Goal: Information Seeking & Learning: Learn about a topic

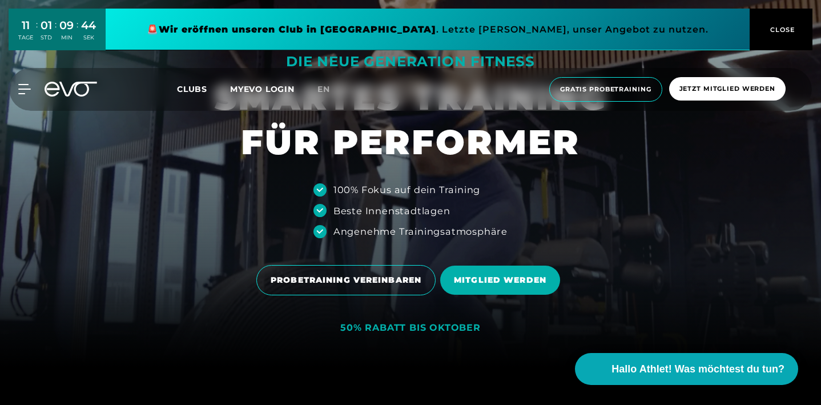
scroll to position [66, 0]
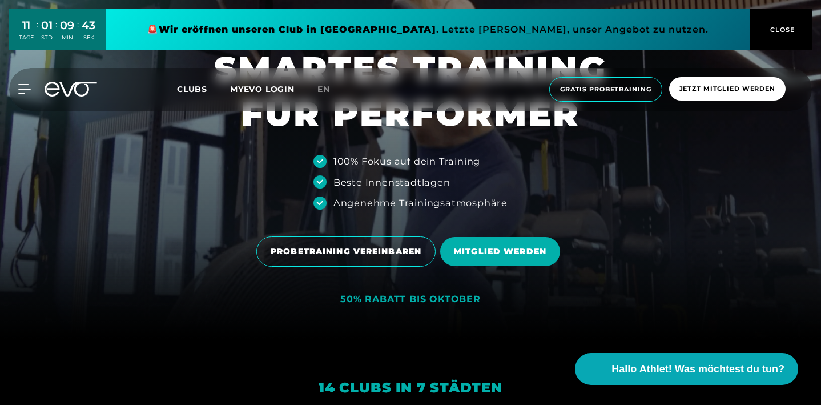
click at [796, 30] on span "CLOSE" at bounding box center [781, 30] width 63 height 10
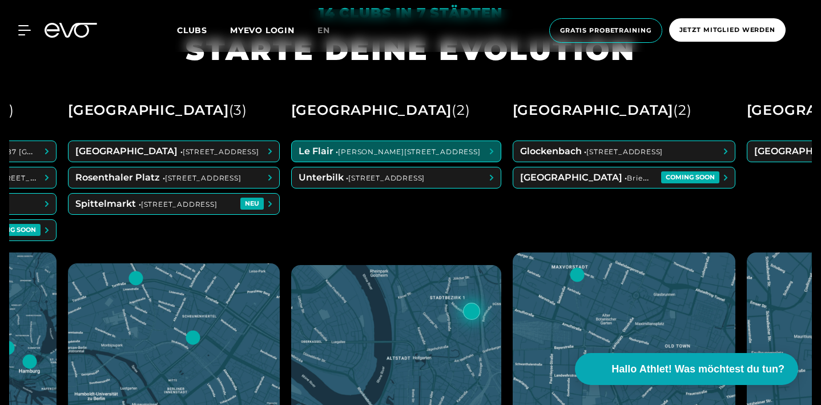
scroll to position [0, 178]
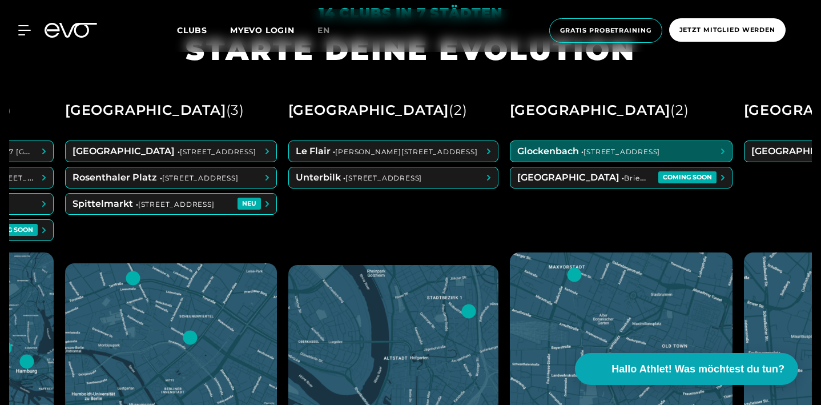
click at [556, 154] on span at bounding box center [622, 151] width 222 height 21
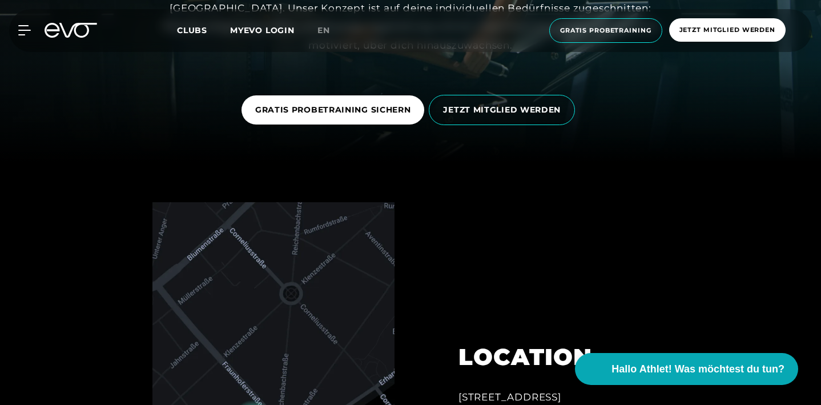
scroll to position [242, 0]
click at [187, 27] on span "Clubs" at bounding box center [192, 30] width 30 height 10
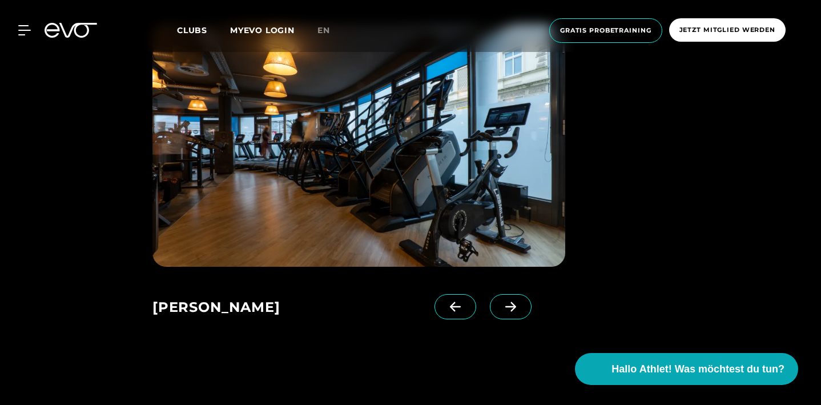
scroll to position [748, 0]
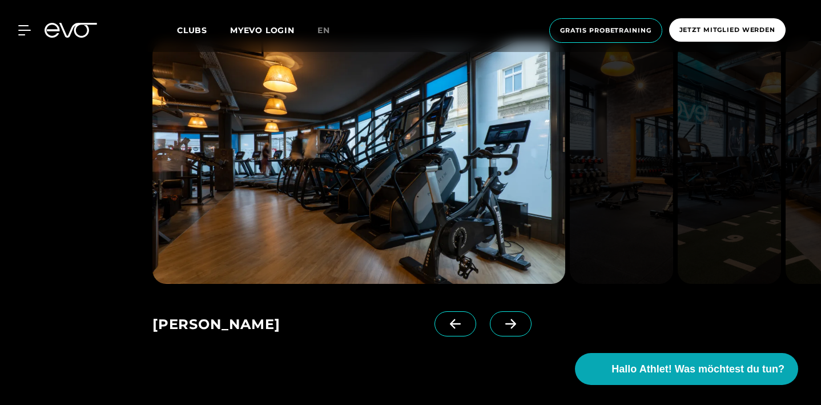
click at [512, 323] on icon at bounding box center [510, 324] width 11 height 10
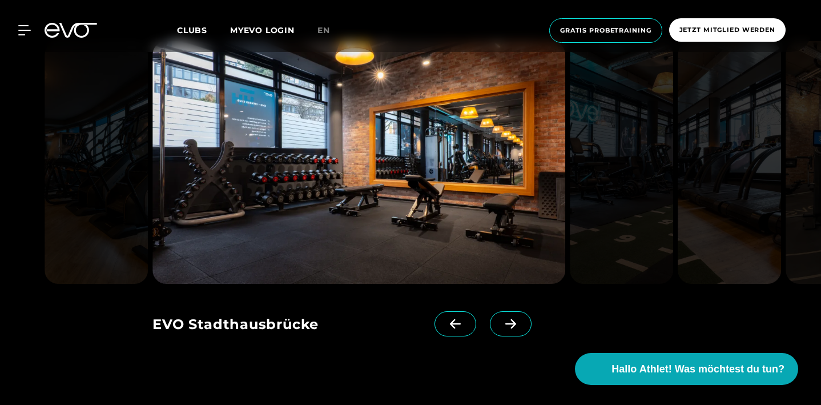
click at [512, 323] on icon at bounding box center [510, 324] width 11 height 10
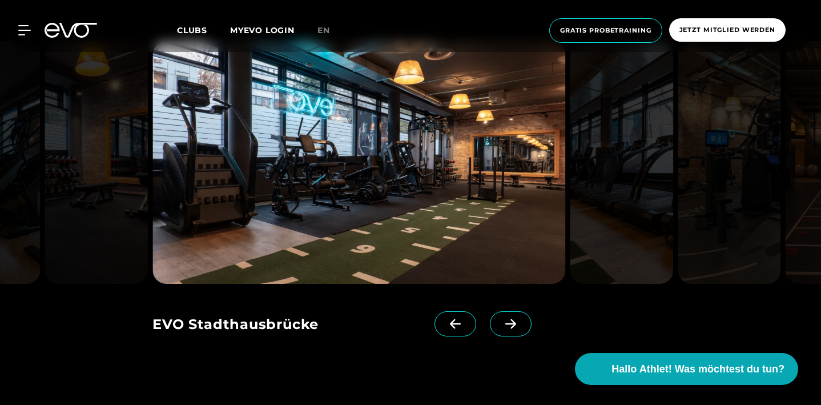
click at [512, 323] on icon at bounding box center [510, 324] width 11 height 10
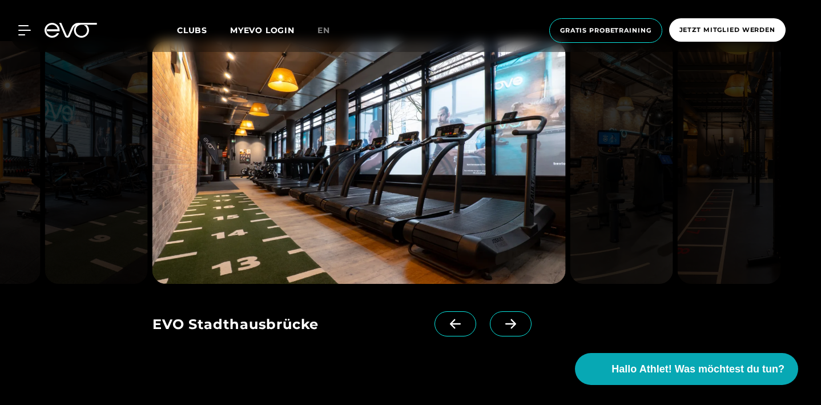
click at [512, 323] on icon at bounding box center [510, 324] width 11 height 10
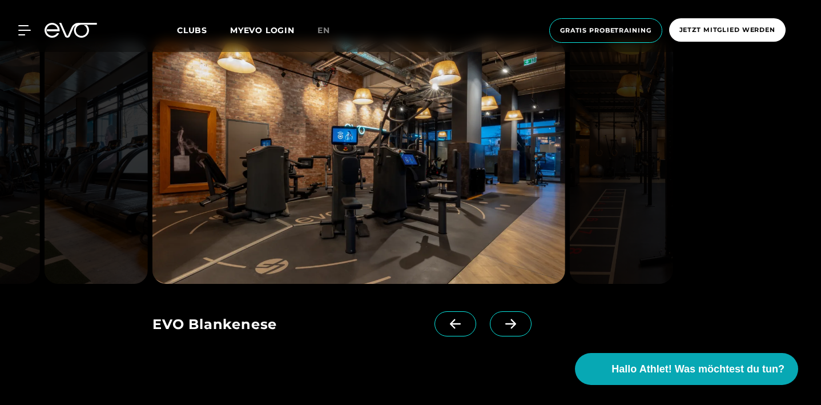
click at [512, 323] on icon at bounding box center [510, 324] width 11 height 10
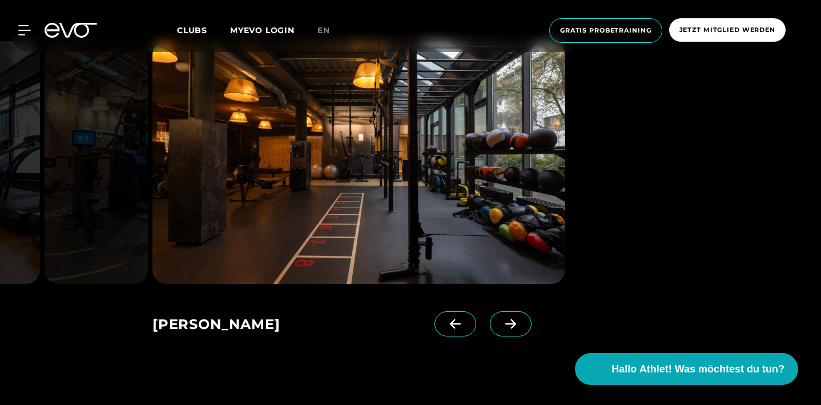
click at [512, 323] on icon at bounding box center [510, 324] width 11 height 10
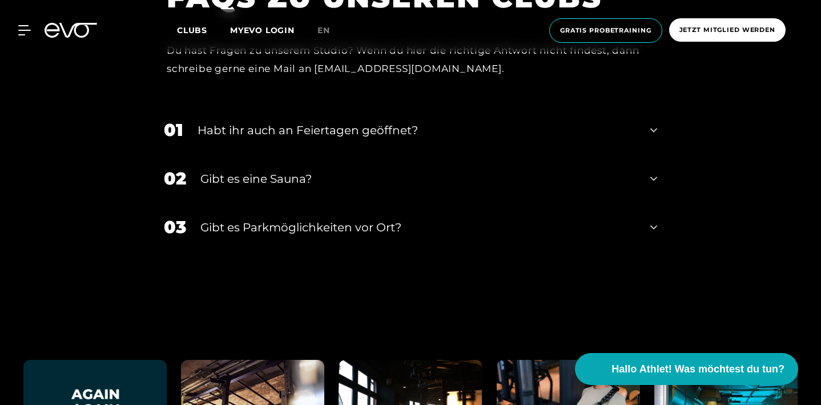
scroll to position [4486, 0]
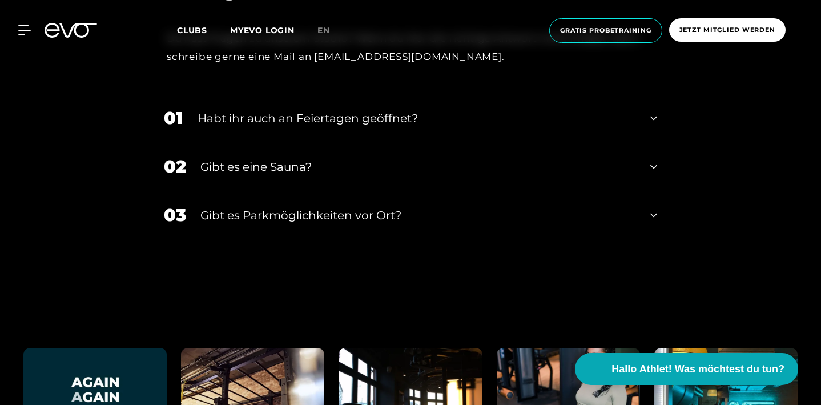
click at [263, 110] on div "Habt ihr auch an Feiertagen geöffnet?" at bounding box center [417, 118] width 439 height 17
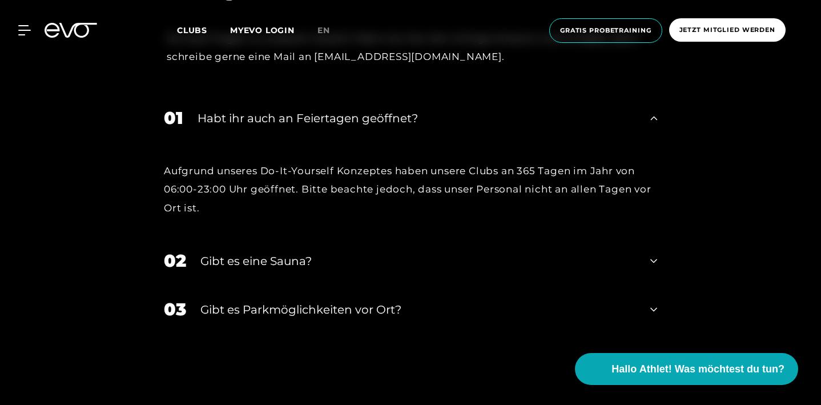
click at [250, 252] on div "Gibt es eine Sauna?" at bounding box center [418, 260] width 436 height 17
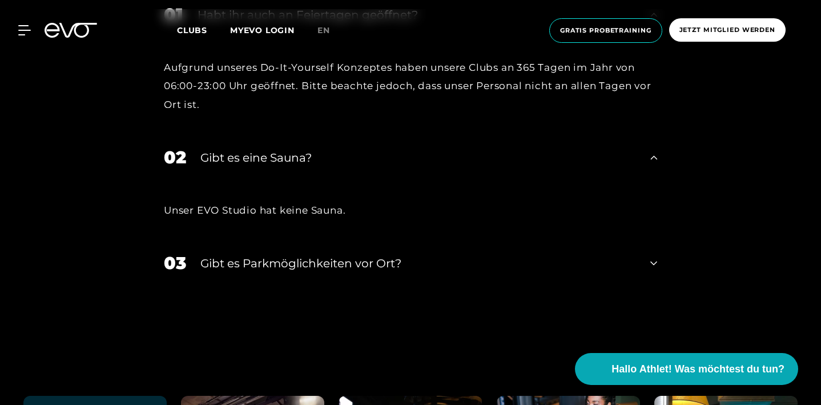
scroll to position [4590, 0]
click at [309, 254] on div "Gibt es Parkmöglichkeiten vor Ort?" at bounding box center [418, 262] width 436 height 17
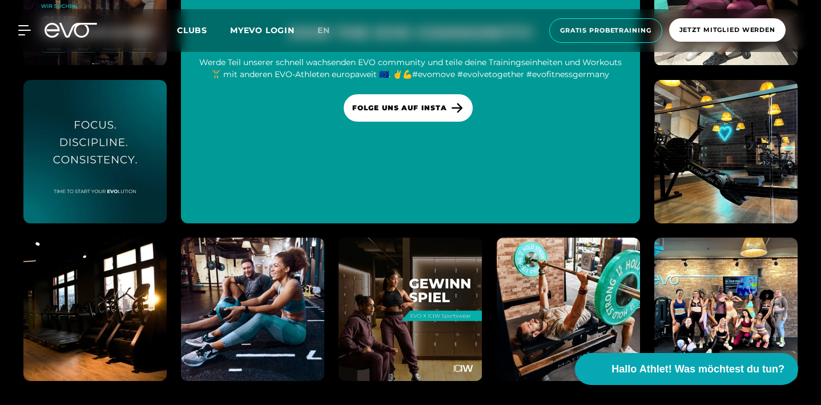
scroll to position [5320, 0]
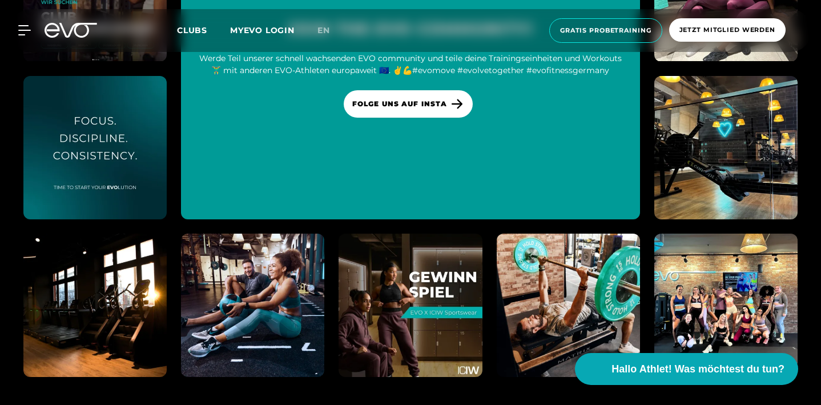
click at [409, 265] on img at bounding box center [411, 305] width 158 height 158
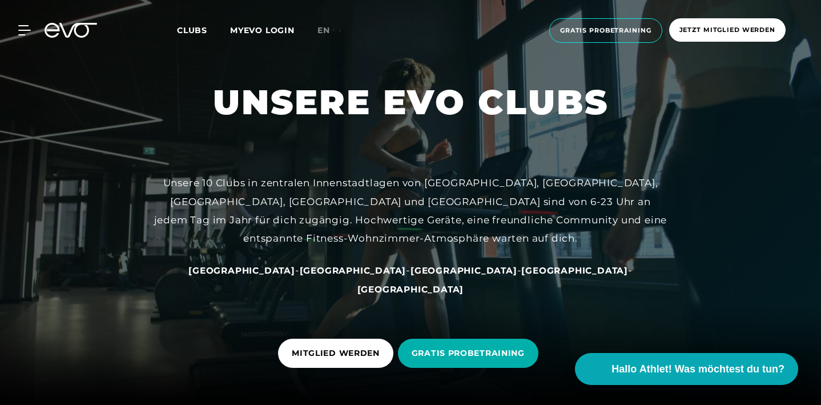
scroll to position [0, 0]
click at [450, 355] on span "GRATIS PROBETRAINING" at bounding box center [468, 353] width 113 height 12
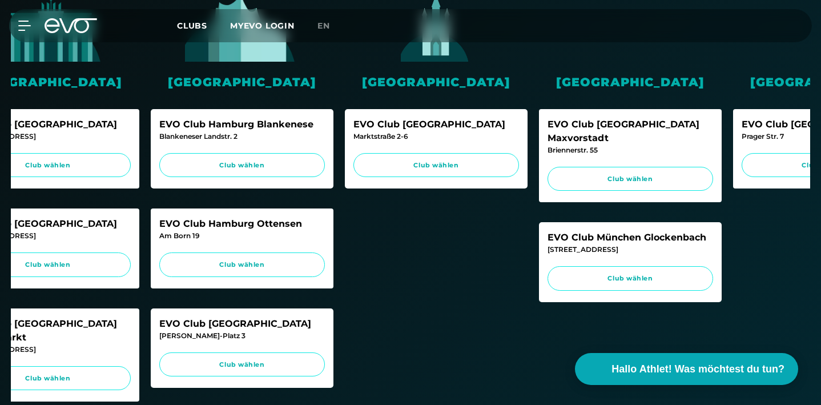
scroll to position [0, 286]
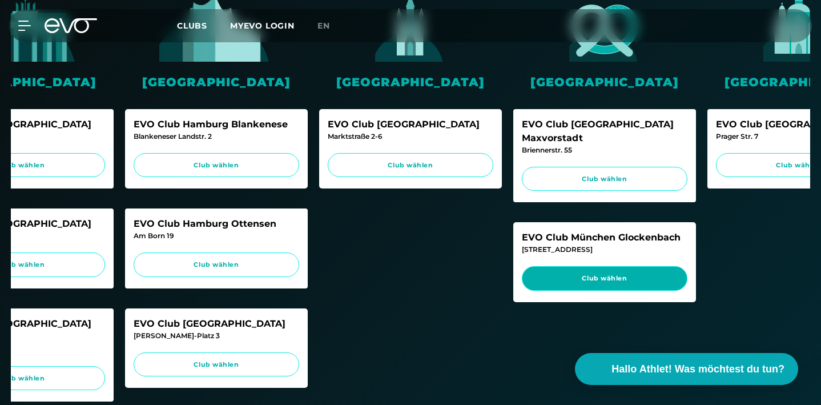
click at [603, 274] on span "Club wählen" at bounding box center [605, 279] width 144 height 10
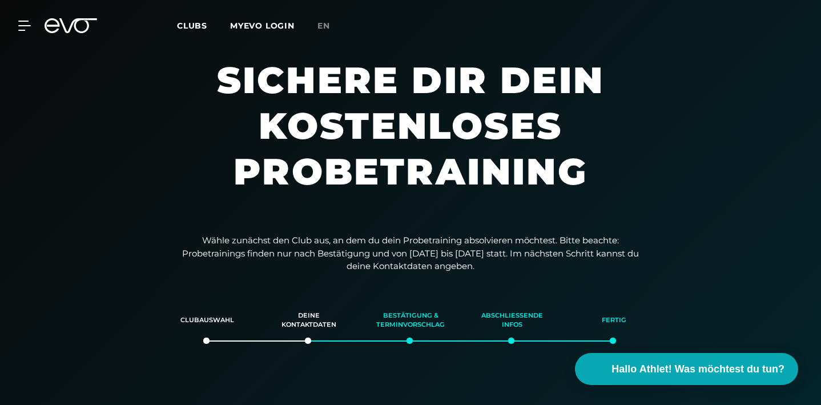
scroll to position [0, 0]
